Goal: Transaction & Acquisition: Purchase product/service

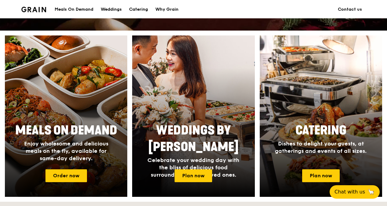
scroll to position [244, 0]
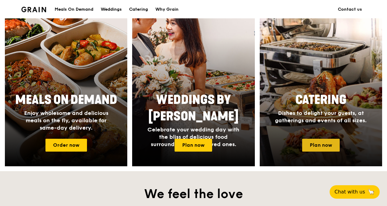
click at [310, 140] on link "Plan now" at bounding box center [321, 145] width 38 height 13
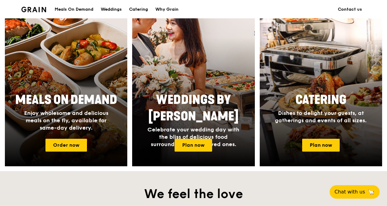
drag, startPoint x: 262, startPoint y: 66, endPoint x: 255, endPoint y: 67, distance: 6.2
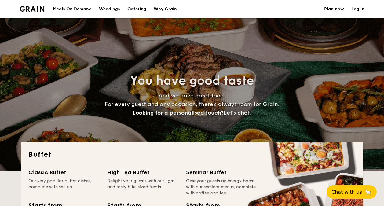
select select
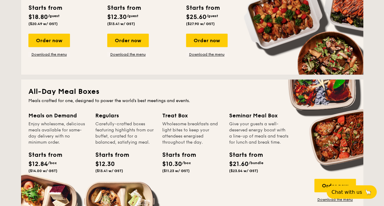
scroll to position [275, 0]
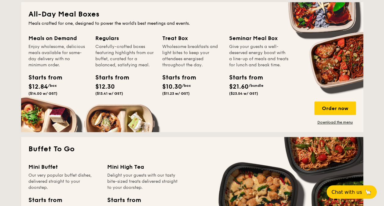
click at [259, 98] on div "Starts from $21.60 /bundle ($23.54 w/ GST)" at bounding box center [258, 85] width 64 height 25
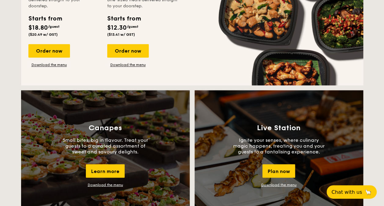
scroll to position [488, 0]
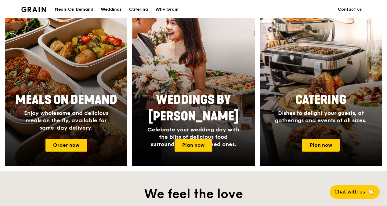
click at [83, 109] on div "Meals On Demand Enjoy wholesome and delicious meals on the fly, available for s…" at bounding box center [66, 111] width 122 height 45
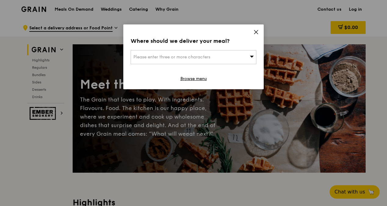
click at [258, 34] on icon at bounding box center [255, 31] width 5 height 5
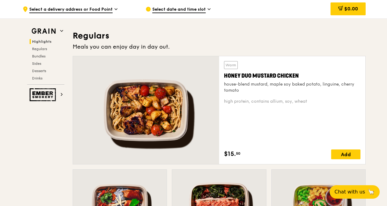
scroll to position [397, 0]
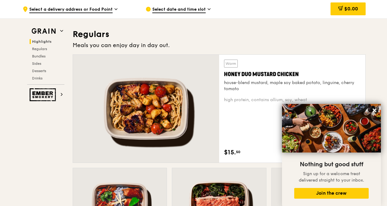
click at [195, 11] on span "Select date and time slot" at bounding box center [178, 9] width 53 height 7
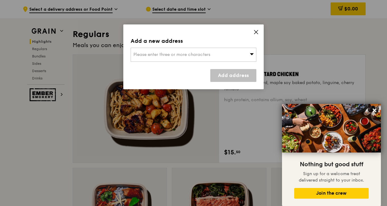
click at [223, 51] on div "Please enter three or more characters" at bounding box center [194, 55] width 126 height 14
click at [188, 57] on input "search" at bounding box center [193, 54] width 125 height 13
click at [254, 31] on icon at bounding box center [255, 31] width 5 height 5
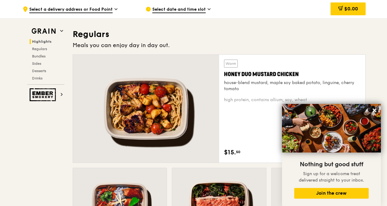
click at [123, 8] on div ".cls-1 { fill: none; stroke: #fff; stroke-linecap: round; stroke-linejoin: roun…" at bounding box center [79, 9] width 113 height 18
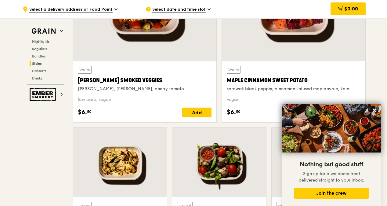
drag, startPoint x: 358, startPoint y: 47, endPoint x: 343, endPoint y: 199, distance: 153.1
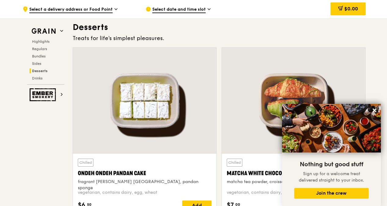
drag, startPoint x: 376, startPoint y: 110, endPoint x: 372, endPoint y: 77, distance: 33.2
click at [377, 110] on icon at bounding box center [374, 109] width 5 height 5
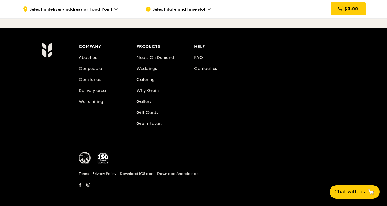
drag, startPoint x: 371, startPoint y: 93, endPoint x: 370, endPoint y: 213, distance: 119.9
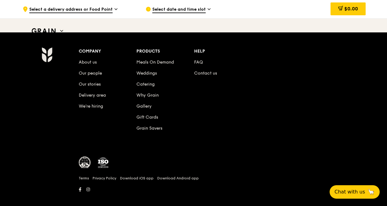
scroll to position [2558, 0]
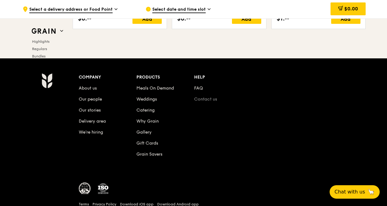
click at [203, 97] on link "Contact us" at bounding box center [205, 98] width 23 height 5
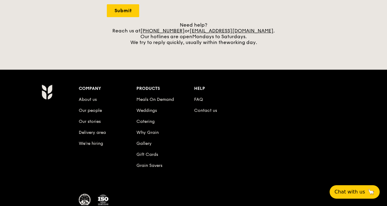
scroll to position [275, 0]
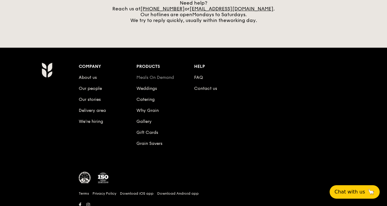
click at [168, 76] on link "Meals On Demand" at bounding box center [155, 77] width 38 height 5
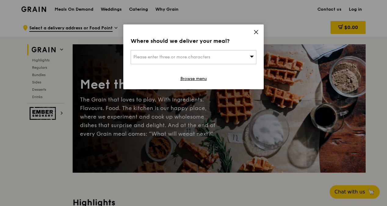
click at [256, 32] on icon at bounding box center [256, 32] width 4 height 4
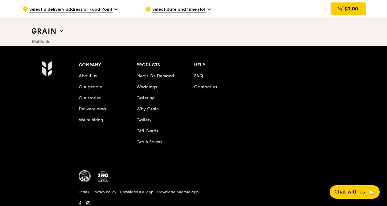
scroll to position [2589, 0]
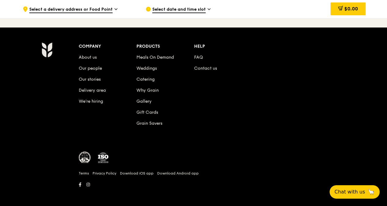
drag, startPoint x: 252, startPoint y: 80, endPoint x: 241, endPoint y: 200, distance: 120.5
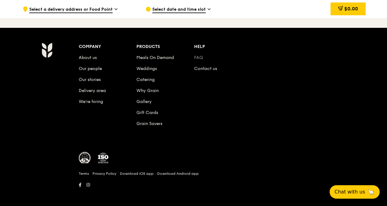
click at [198, 55] on link "FAQ" at bounding box center [198, 57] width 9 height 5
